Goal: Task Accomplishment & Management: Complete application form

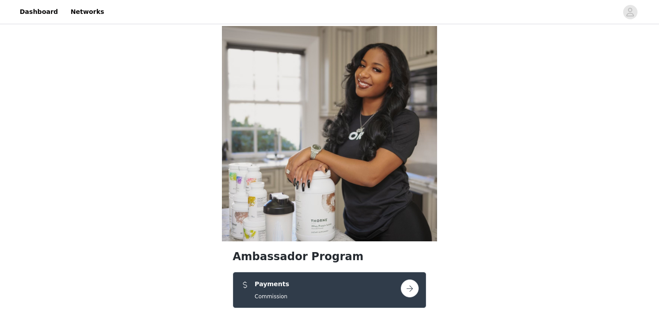
click at [412, 279] on button "button" at bounding box center [410, 288] width 18 height 18
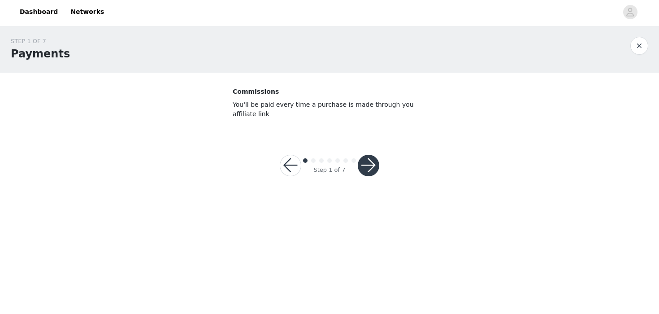
click at [362, 169] on button "button" at bounding box center [369, 166] width 22 height 22
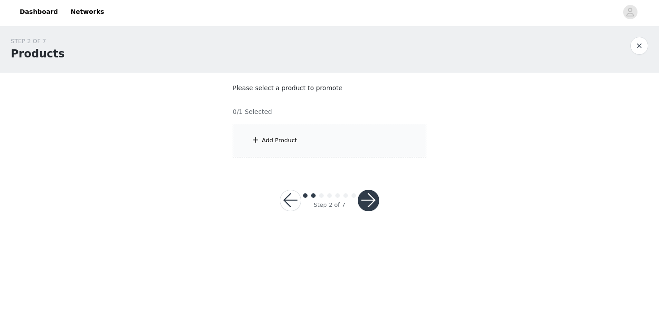
click at [348, 136] on div "Add Product" at bounding box center [330, 141] width 194 height 34
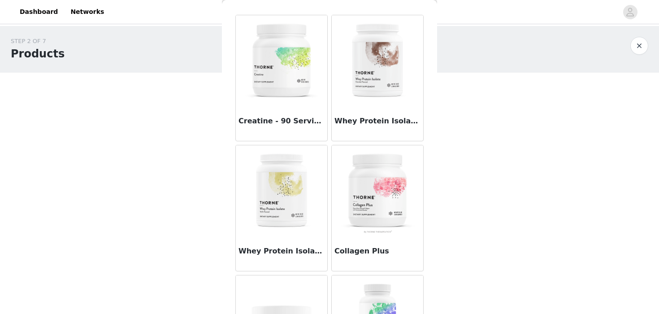
scroll to position [28, 0]
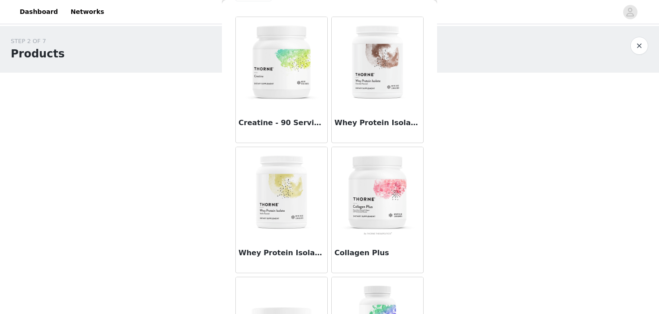
click at [275, 96] on img at bounding box center [282, 62] width 90 height 90
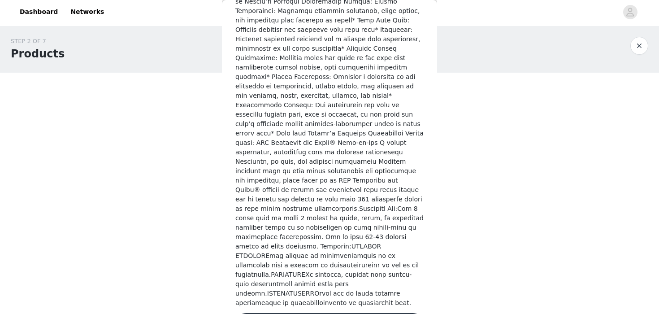
scroll to position [349, 0]
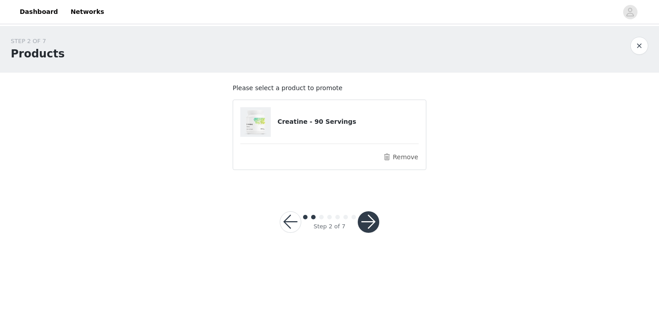
click at [366, 218] on button "button" at bounding box center [369, 222] width 22 height 22
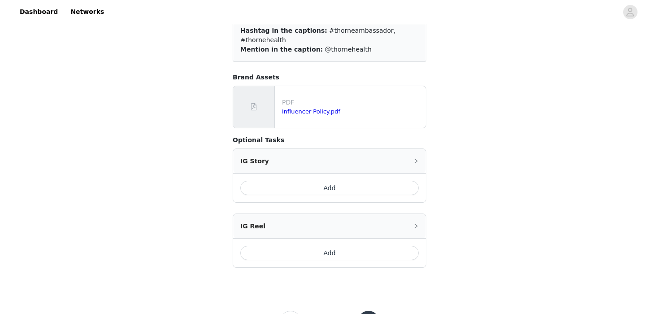
scroll to position [108, 0]
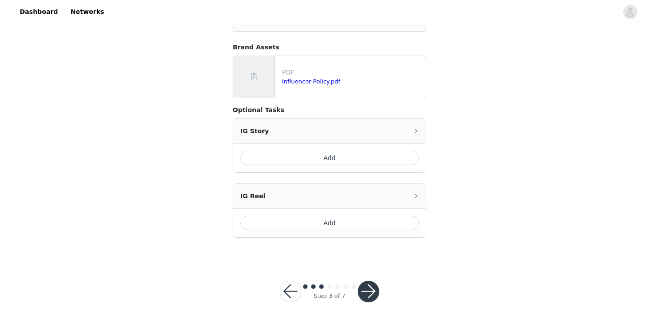
click at [365, 282] on button "button" at bounding box center [369, 292] width 22 height 22
click at [371, 281] on button "button" at bounding box center [369, 292] width 22 height 22
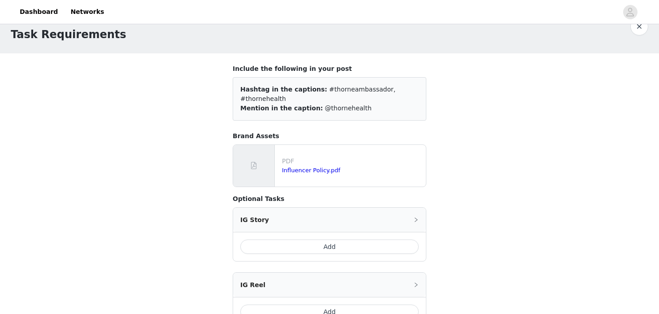
scroll to position [0, 0]
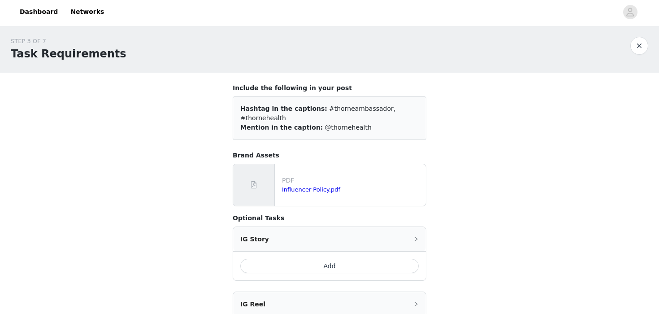
click at [406, 227] on div "IG Story" at bounding box center [329, 239] width 193 height 24
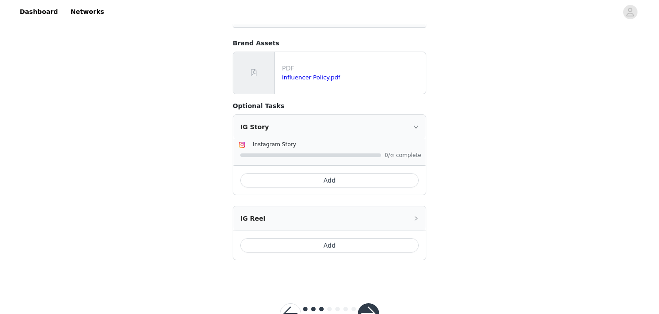
scroll to position [125, 0]
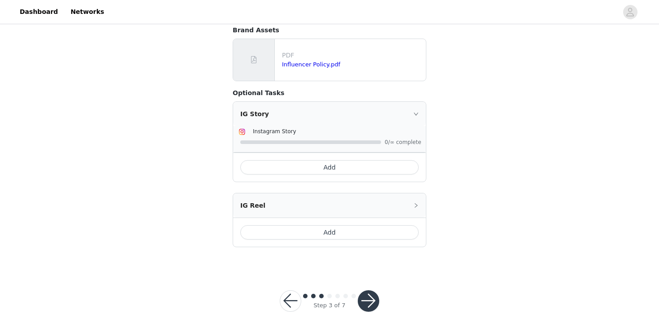
click at [399, 193] on div "IG Reel" at bounding box center [329, 205] width 193 height 24
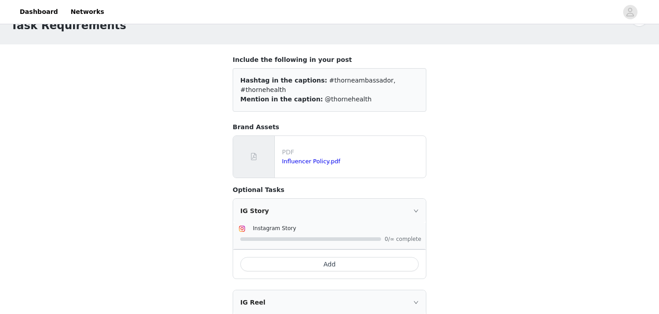
scroll to position [0, 0]
